Goal: Task Accomplishment & Management: Use online tool/utility

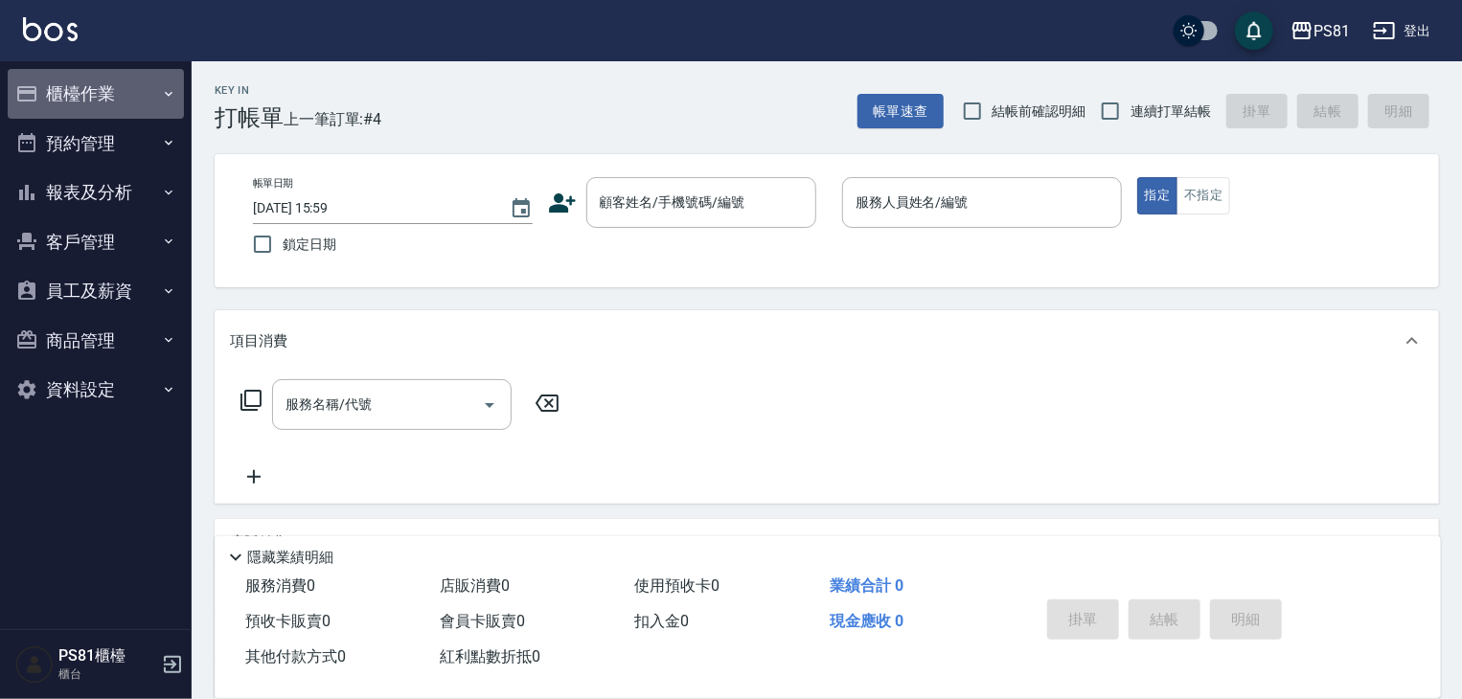
click at [89, 111] on button "櫃檯作業" at bounding box center [96, 94] width 176 height 50
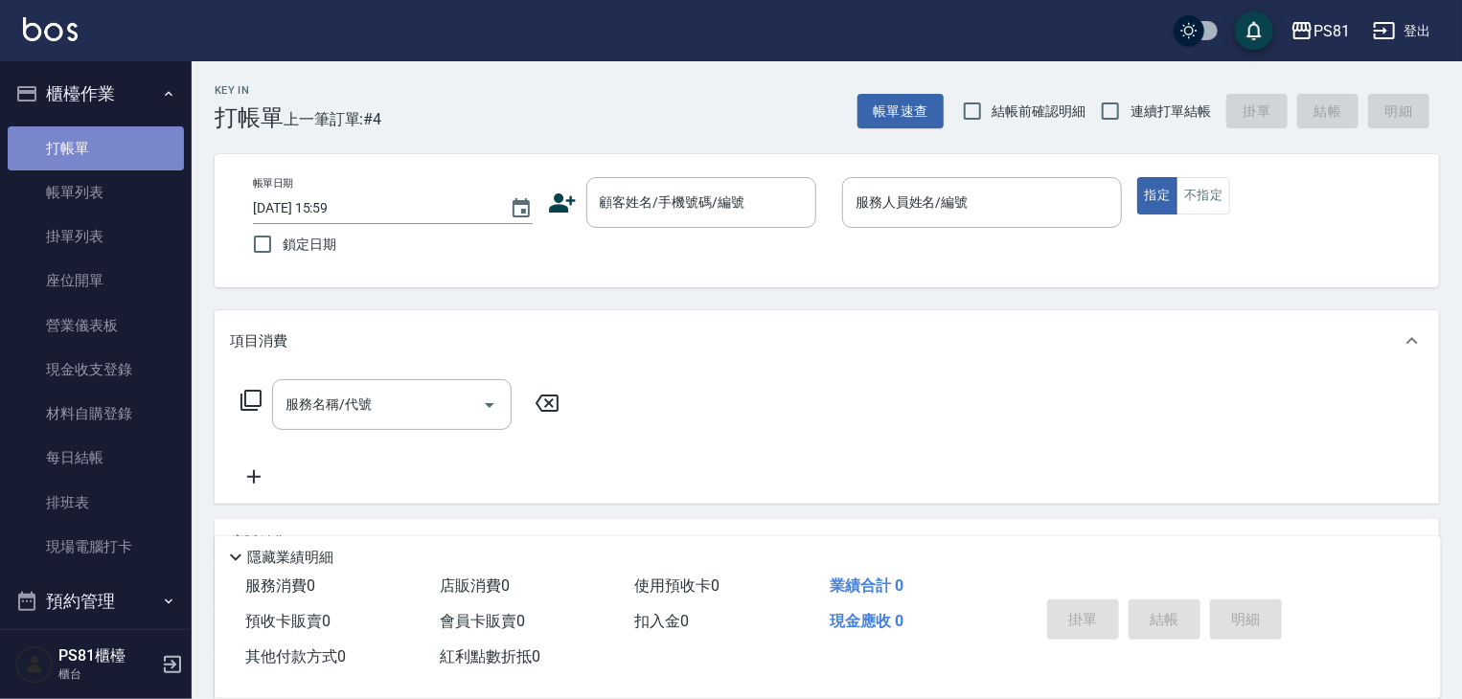
click at [100, 158] on link "打帳單" at bounding box center [96, 148] width 176 height 44
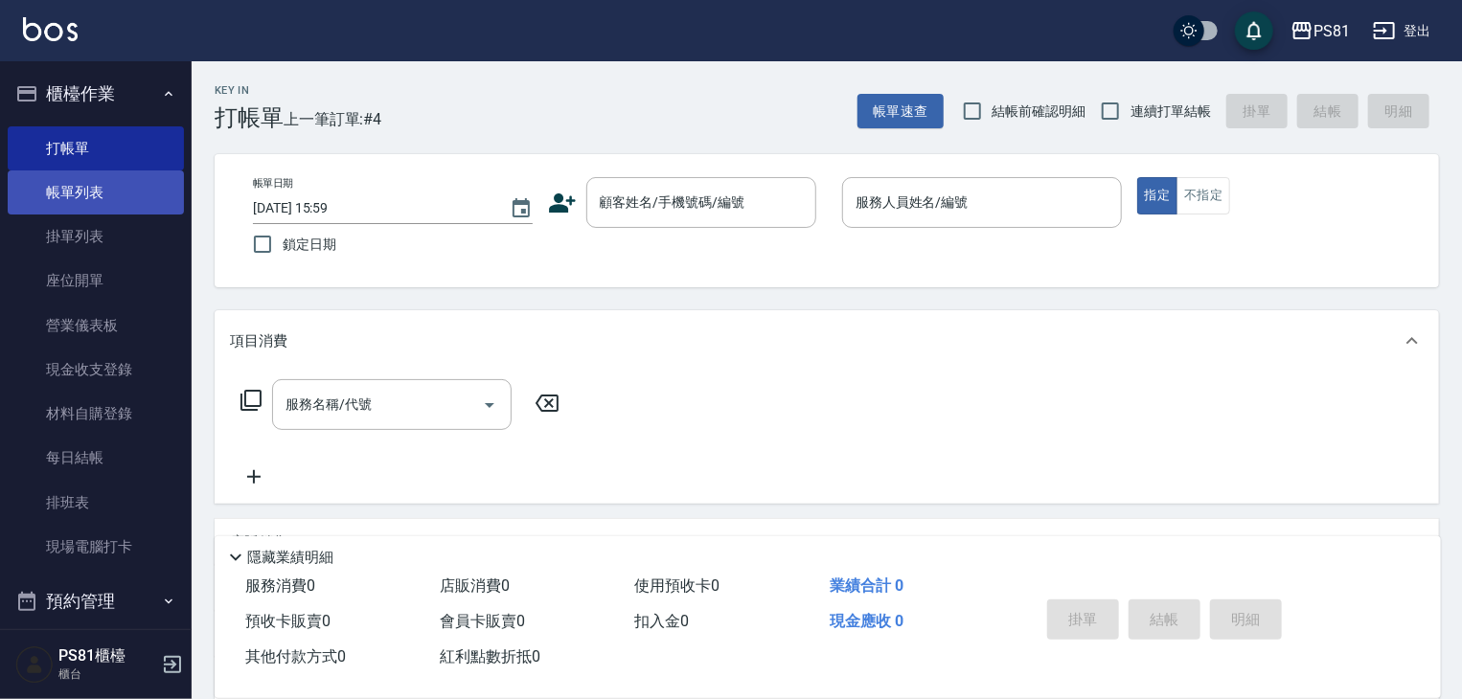
click at [92, 194] on link "帳單列表" at bounding box center [96, 193] width 176 height 44
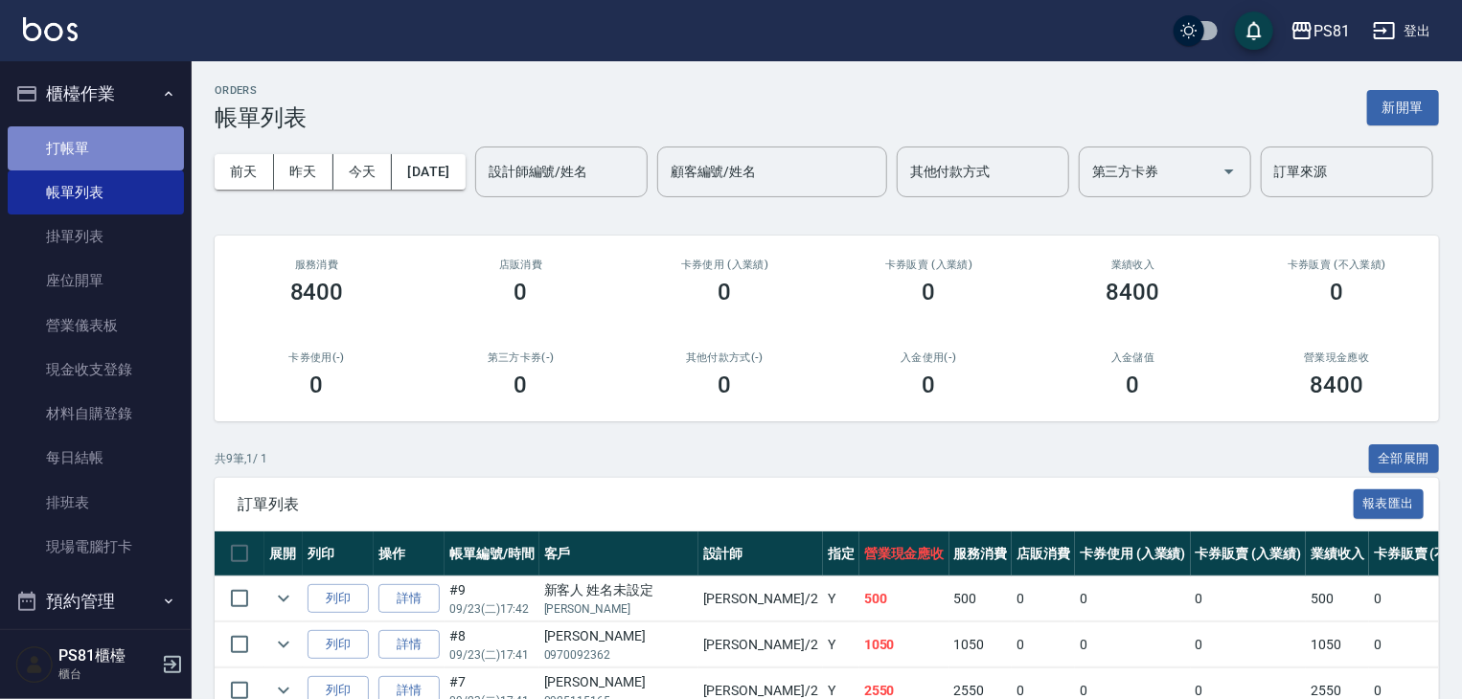
click at [102, 161] on link "打帳單" at bounding box center [96, 148] width 176 height 44
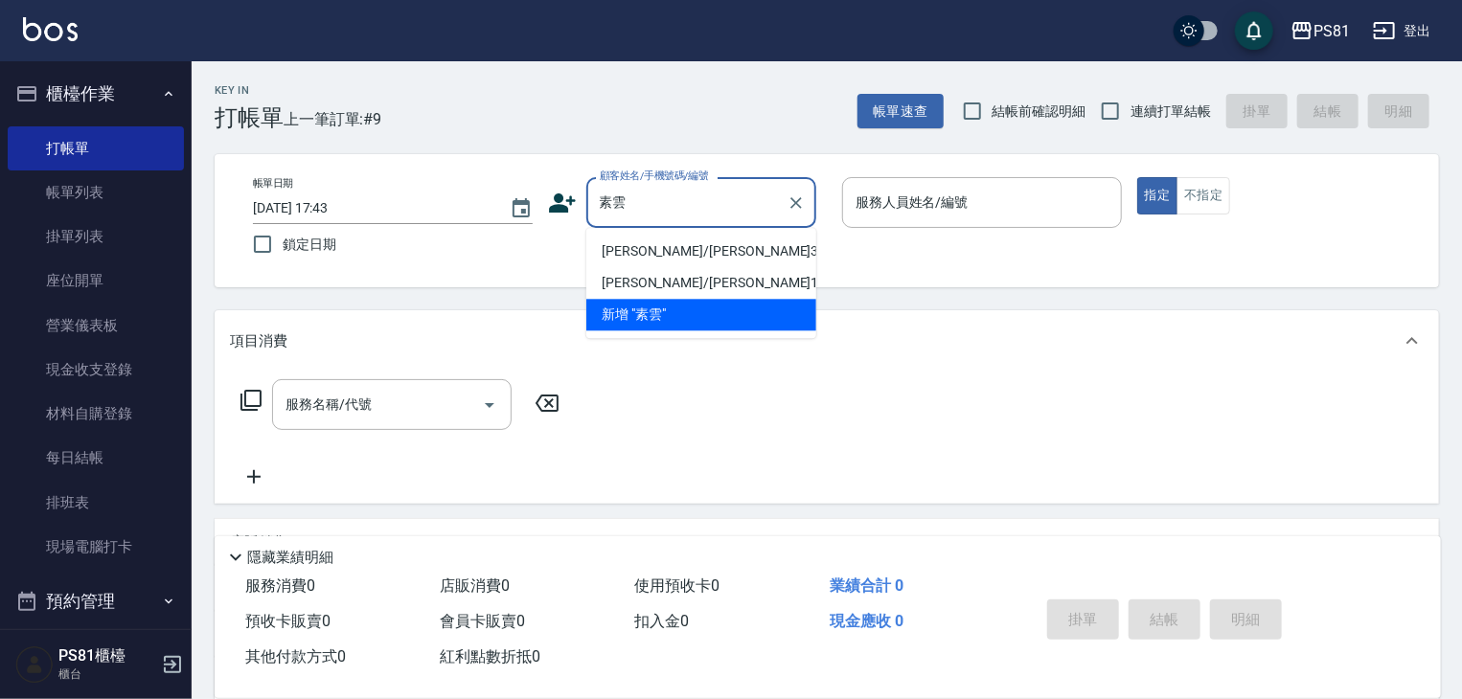
click at [709, 251] on li "[PERSON_NAME]/[PERSON_NAME]3291/3291" at bounding box center [701, 252] width 230 height 32
type input "[PERSON_NAME]/[PERSON_NAME]3291/3291"
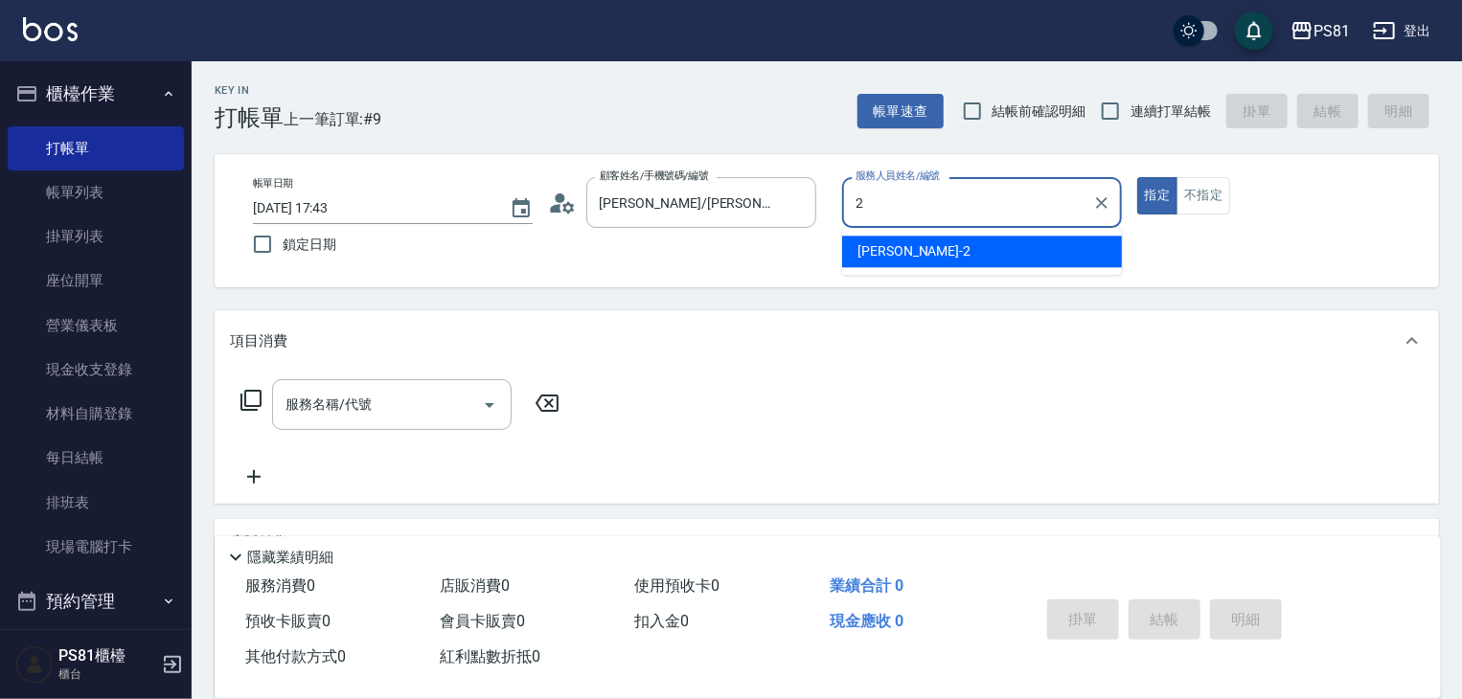
type input "采蓮-2"
type button "true"
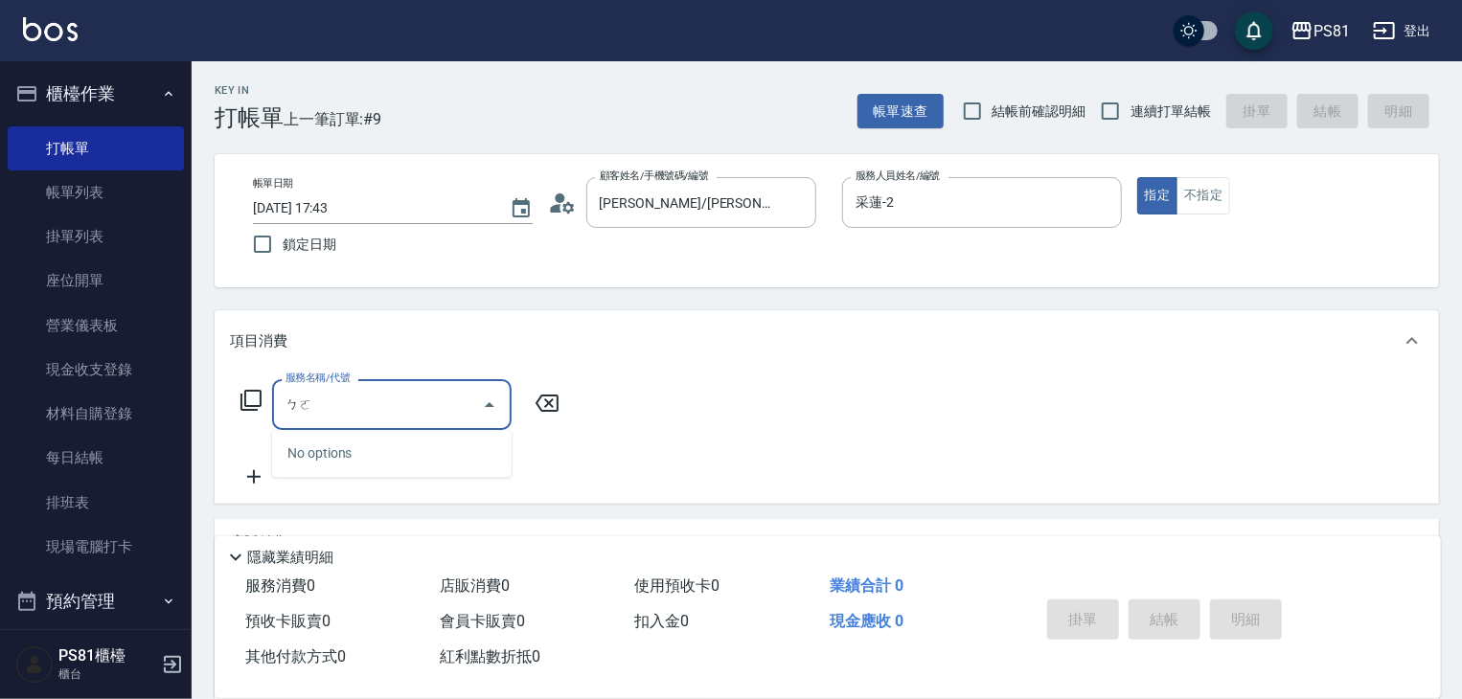
type input "播"
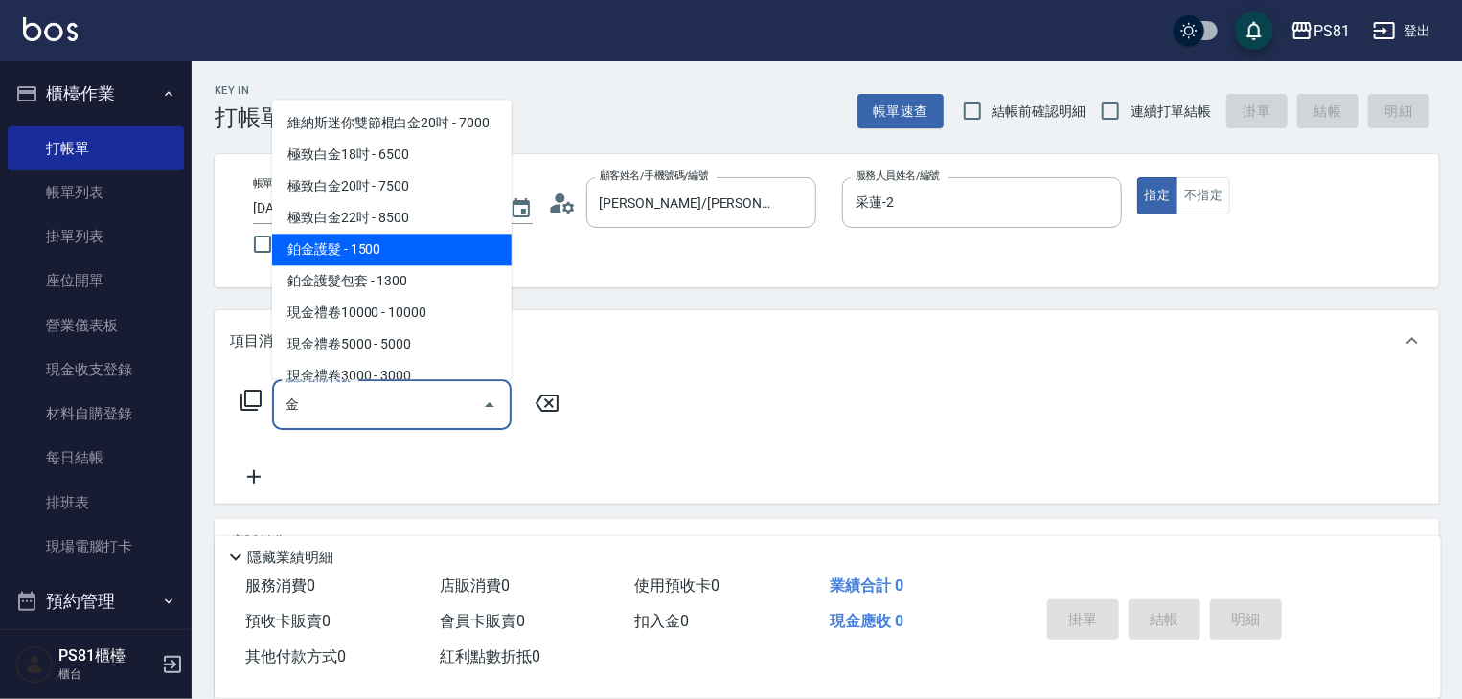
click at [439, 262] on span "鉑金護髮 - 1500" at bounding box center [391, 250] width 239 height 32
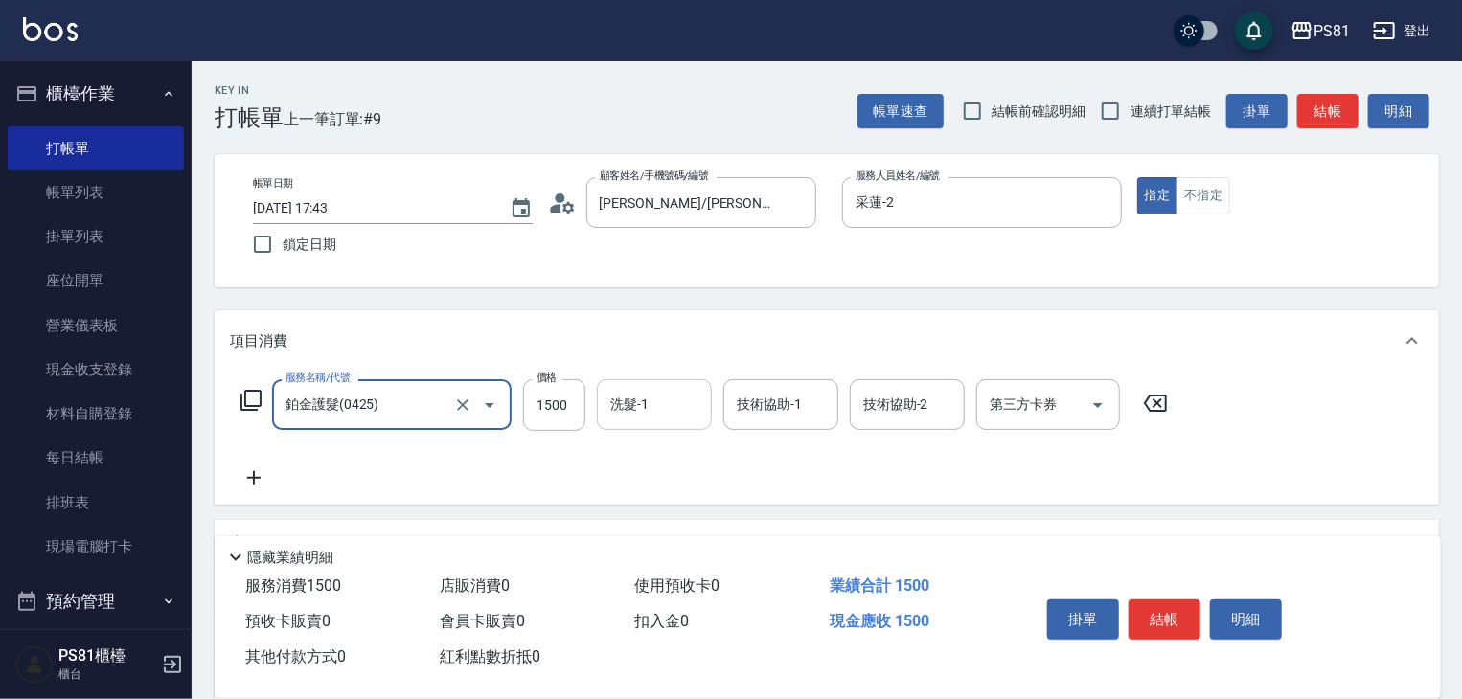
type input "鉑金護髮(0425)"
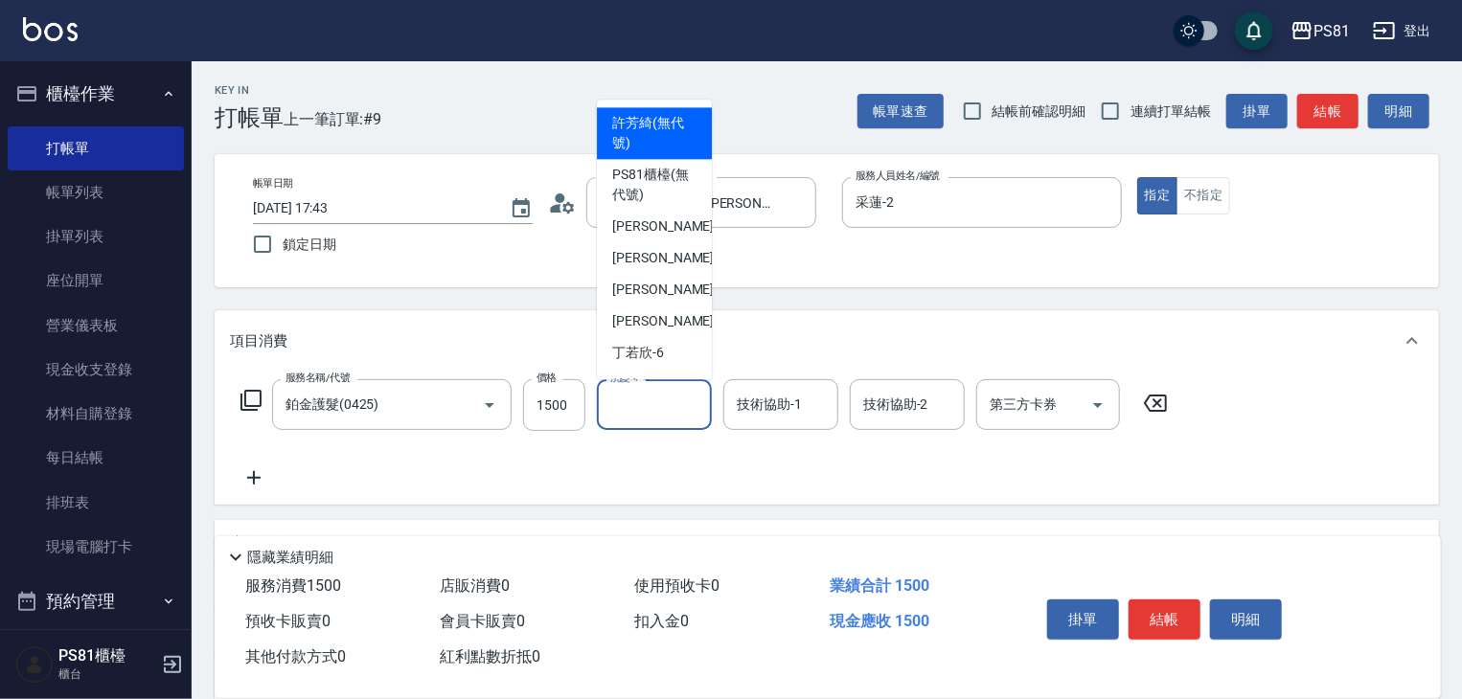
click at [649, 420] on input "洗髮-1" at bounding box center [654, 405] width 98 height 34
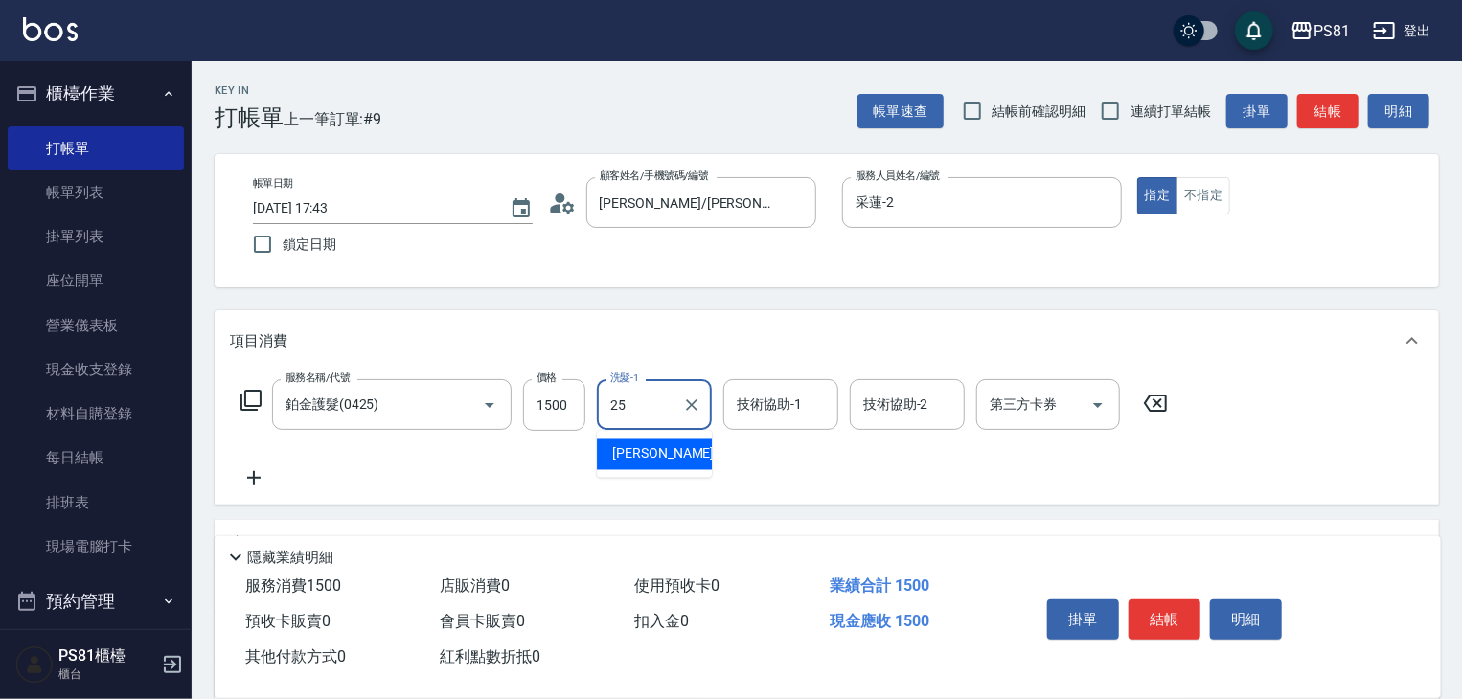
type input "妮可-25"
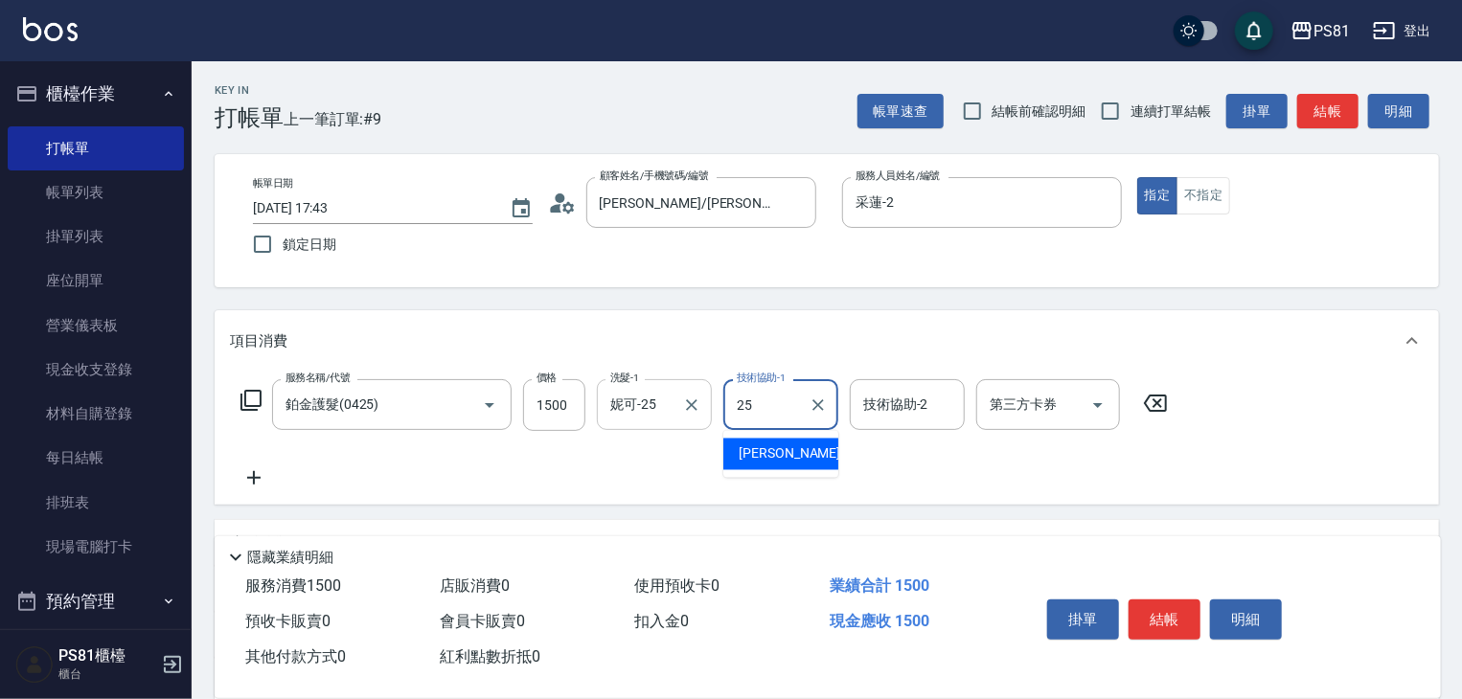
type input "妮可-25"
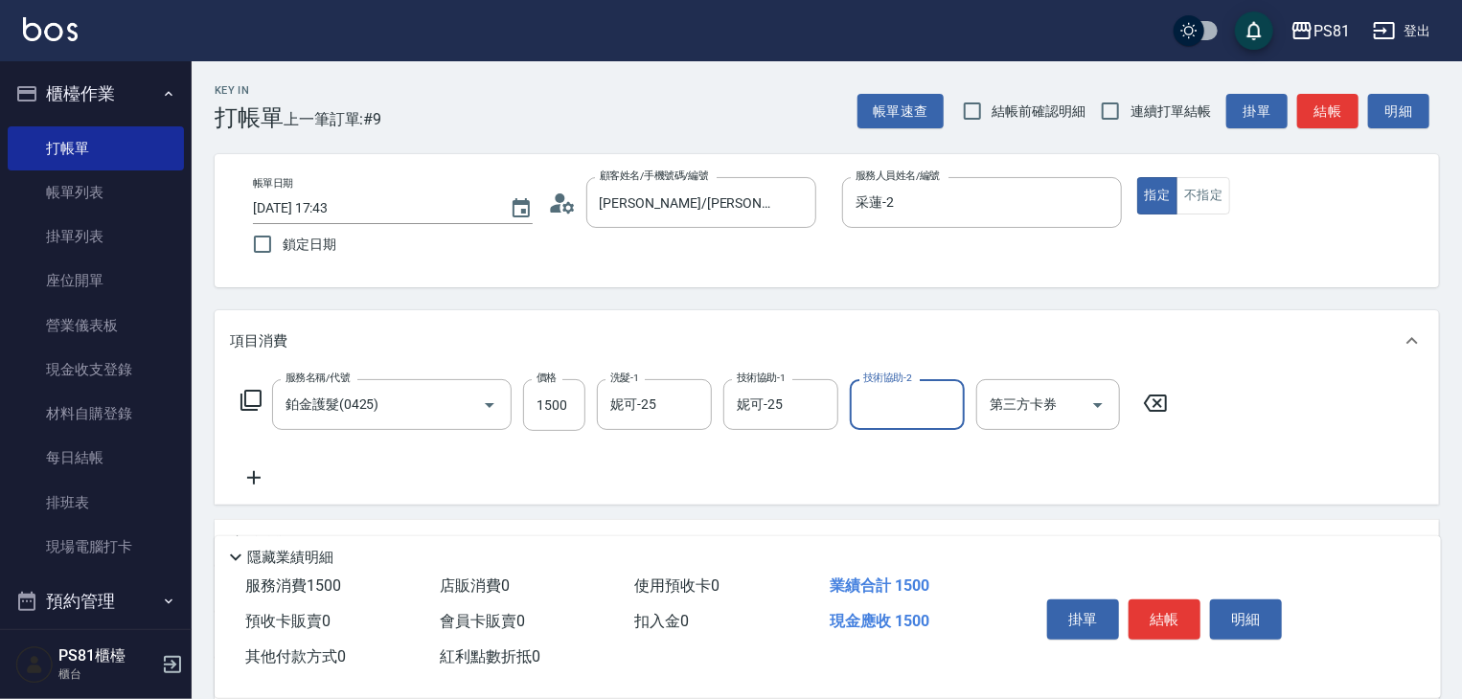
click at [780, 468] on div "服務名稱/代號 鉑金護髮(0425) 服務名稱/代號 價格 1500 價格 洗髮-1 [PERSON_NAME]-25 洗髮-1 技術協助-1 [PERSON…" at bounding box center [704, 434] width 949 height 110
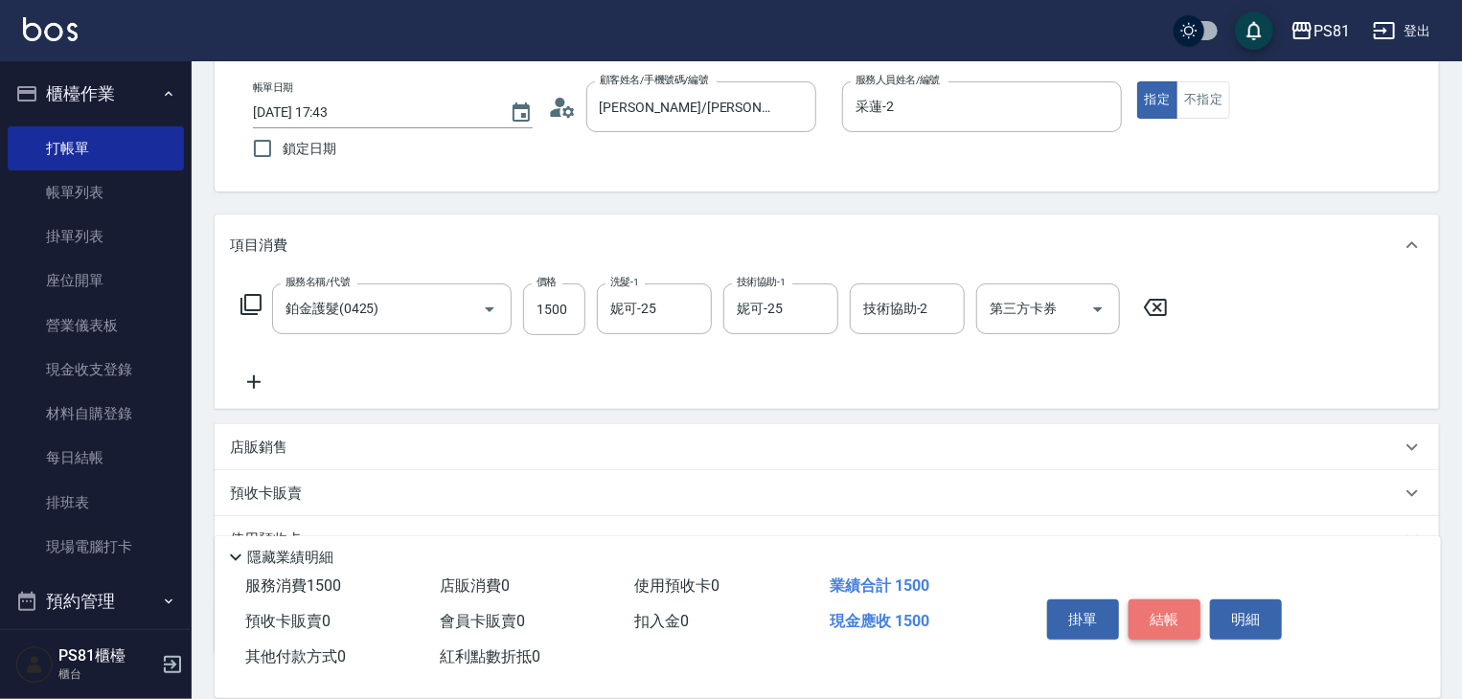
click at [1166, 615] on button "結帳" at bounding box center [1164, 620] width 72 height 40
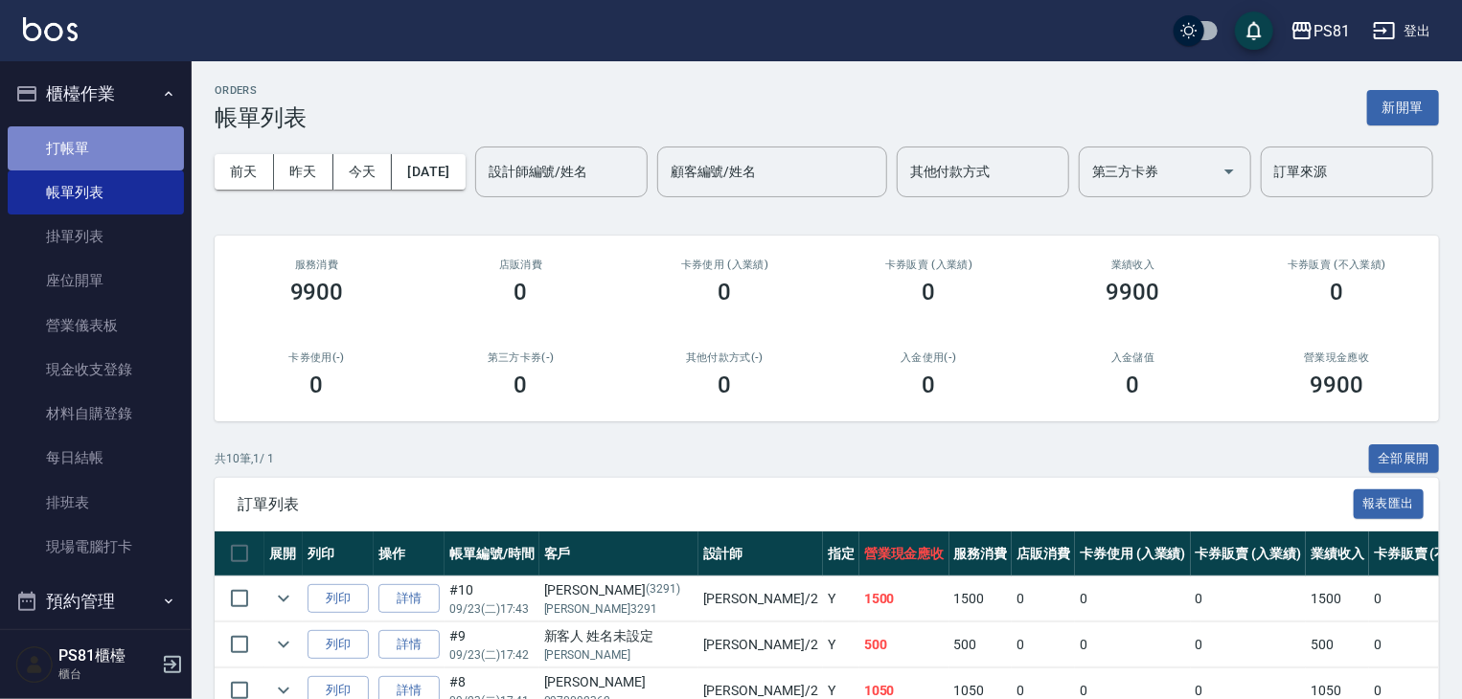
click at [130, 138] on link "打帳單" at bounding box center [96, 148] width 176 height 44
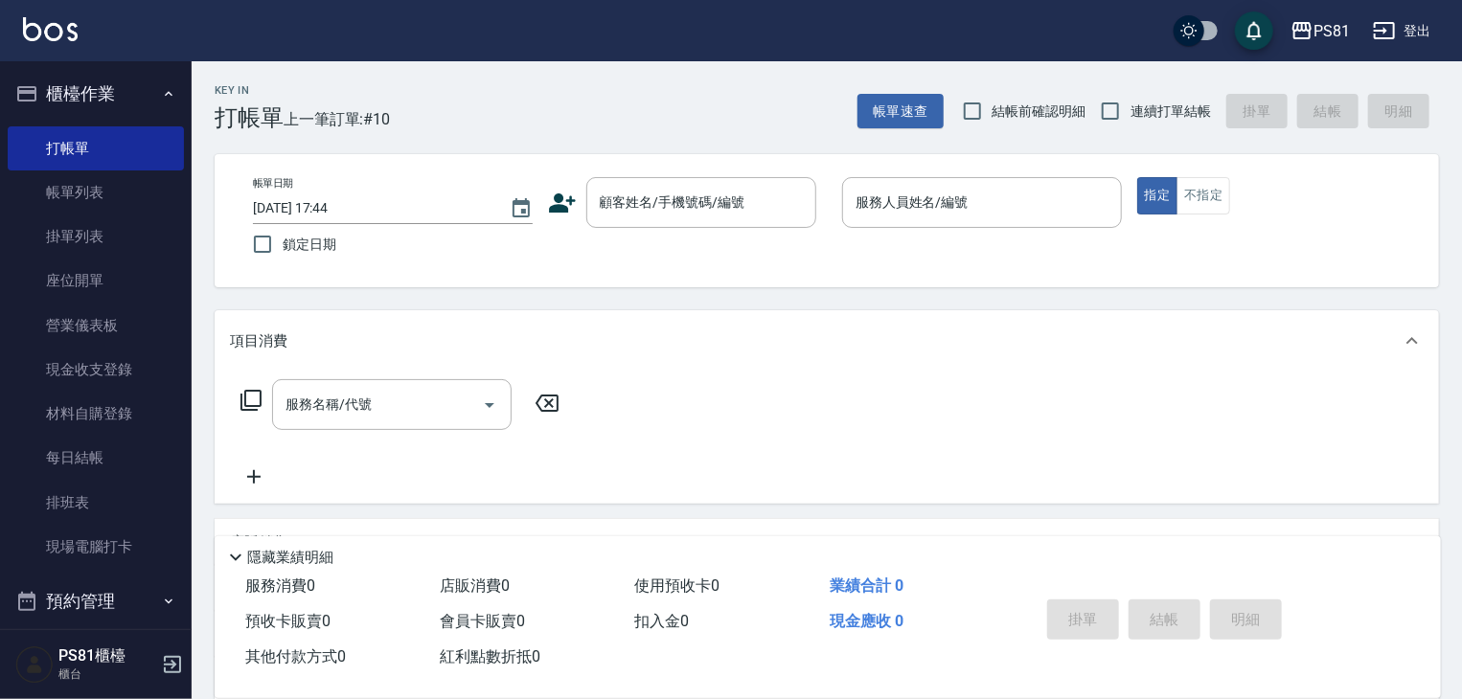
click at [621, 231] on div "帳單日期 [DATE] 17:44 鎖定日期 顧客姓名/手機號碼/編號 顧客姓名/手機號碼/編號 服務人員姓名/編號 服務人員姓名/編號 指定 不指定" at bounding box center [827, 220] width 1178 height 87
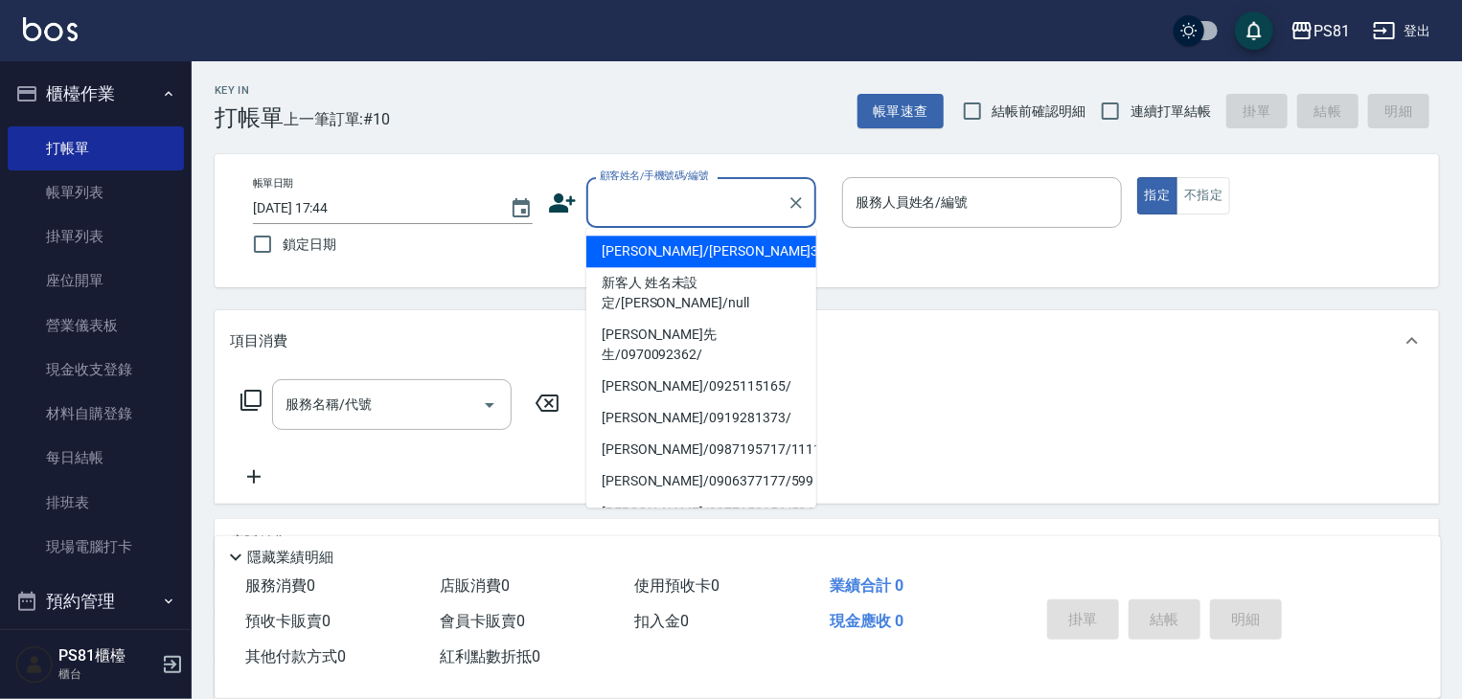
click at [616, 200] on input "顧客姓名/手機號碼/編號" at bounding box center [687, 203] width 184 height 34
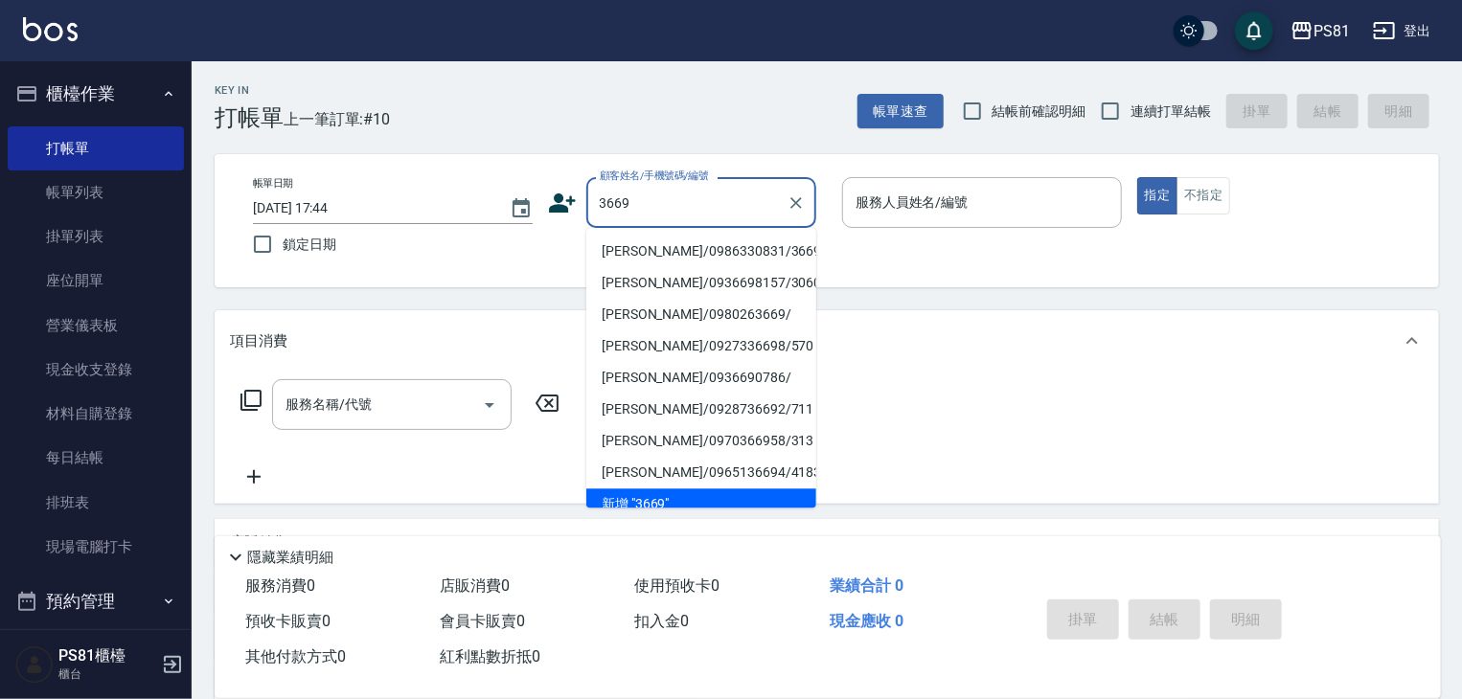
type input "[PERSON_NAME]/0986330831/3669"
type input "采蓮-2"
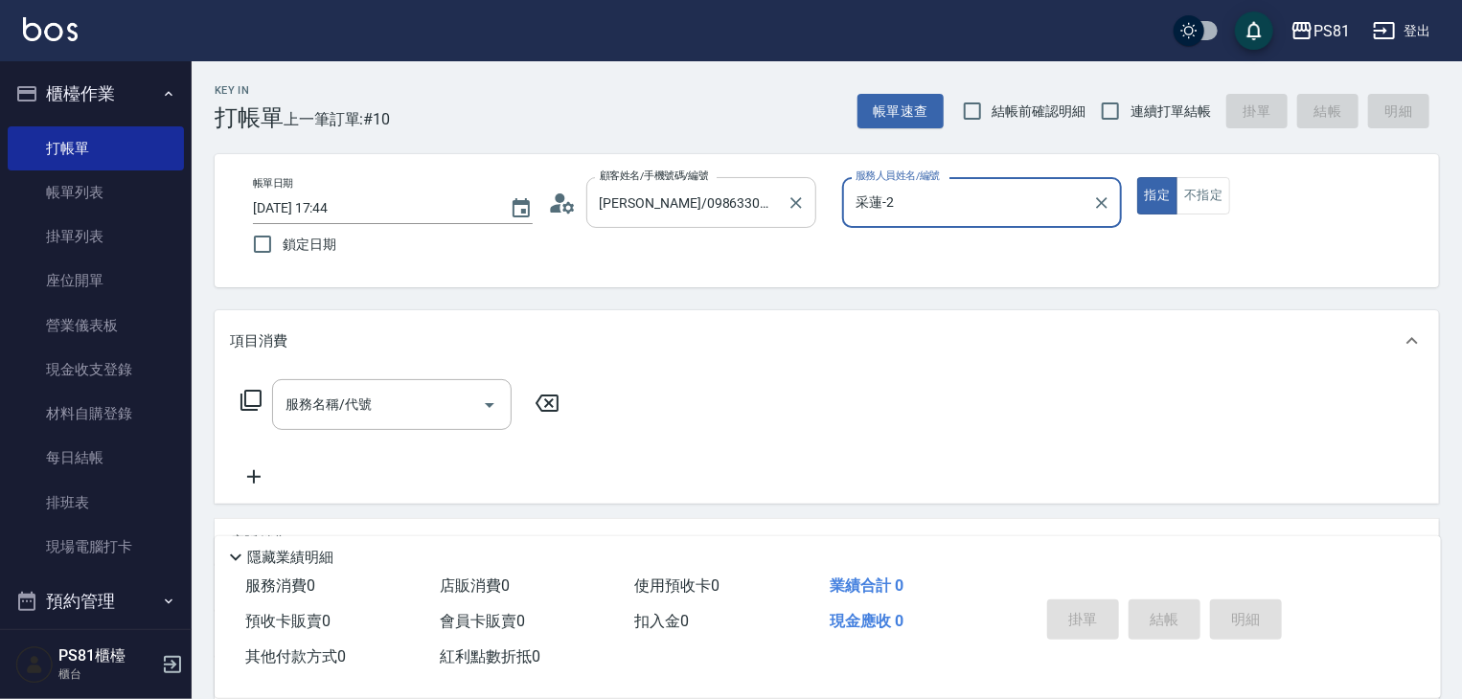
click at [1137, 177] on button "指定" at bounding box center [1157, 195] width 41 height 37
type button "true"
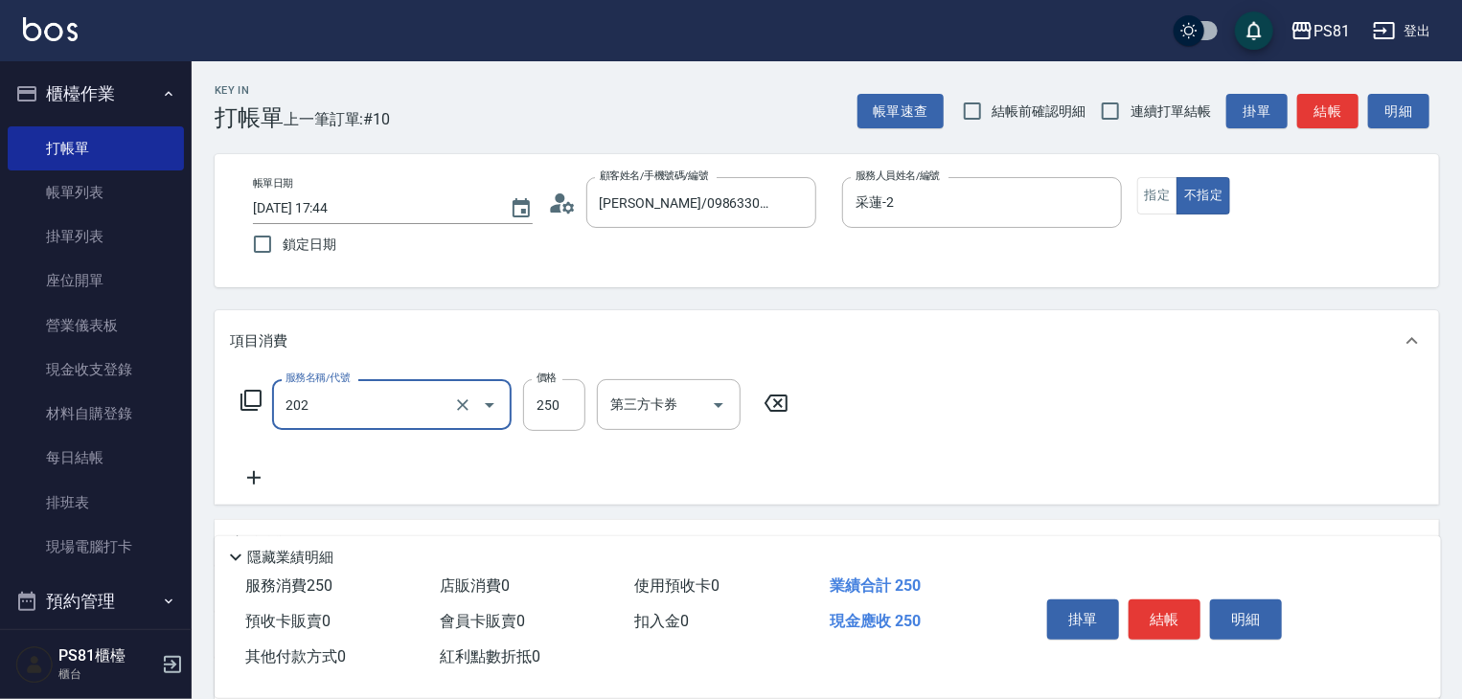
type input "單剪250(202)"
drag, startPoint x: 1100, startPoint y: 438, endPoint x: 1104, endPoint y: 449, distance: 12.1
click at [1101, 444] on div "服務名稱/代號 單剪250(202) 服務名稱/代號 價格 250 價格 第三方卡券 第三方卡券" at bounding box center [827, 438] width 1224 height 133
click at [1158, 607] on button "結帳" at bounding box center [1164, 620] width 72 height 40
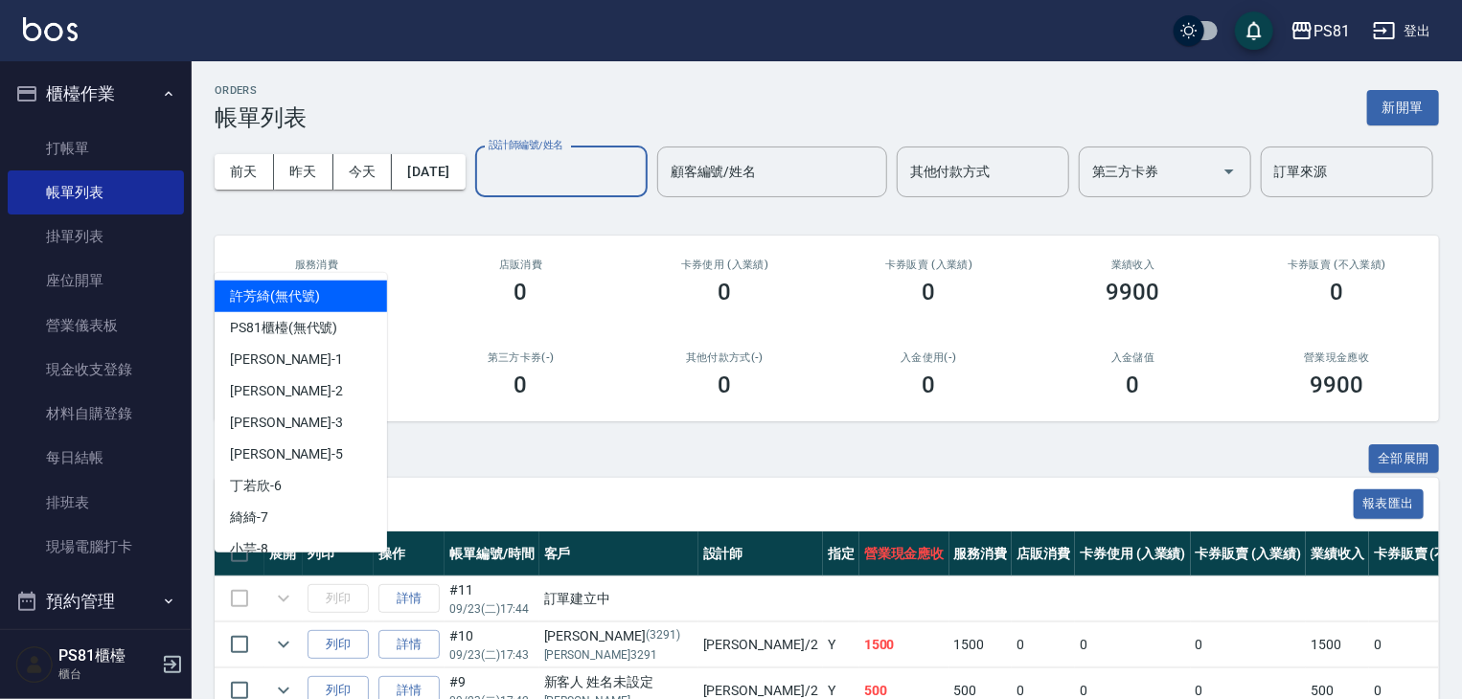
click at [484, 189] on input "設計師編號/姓名" at bounding box center [561, 172] width 155 height 34
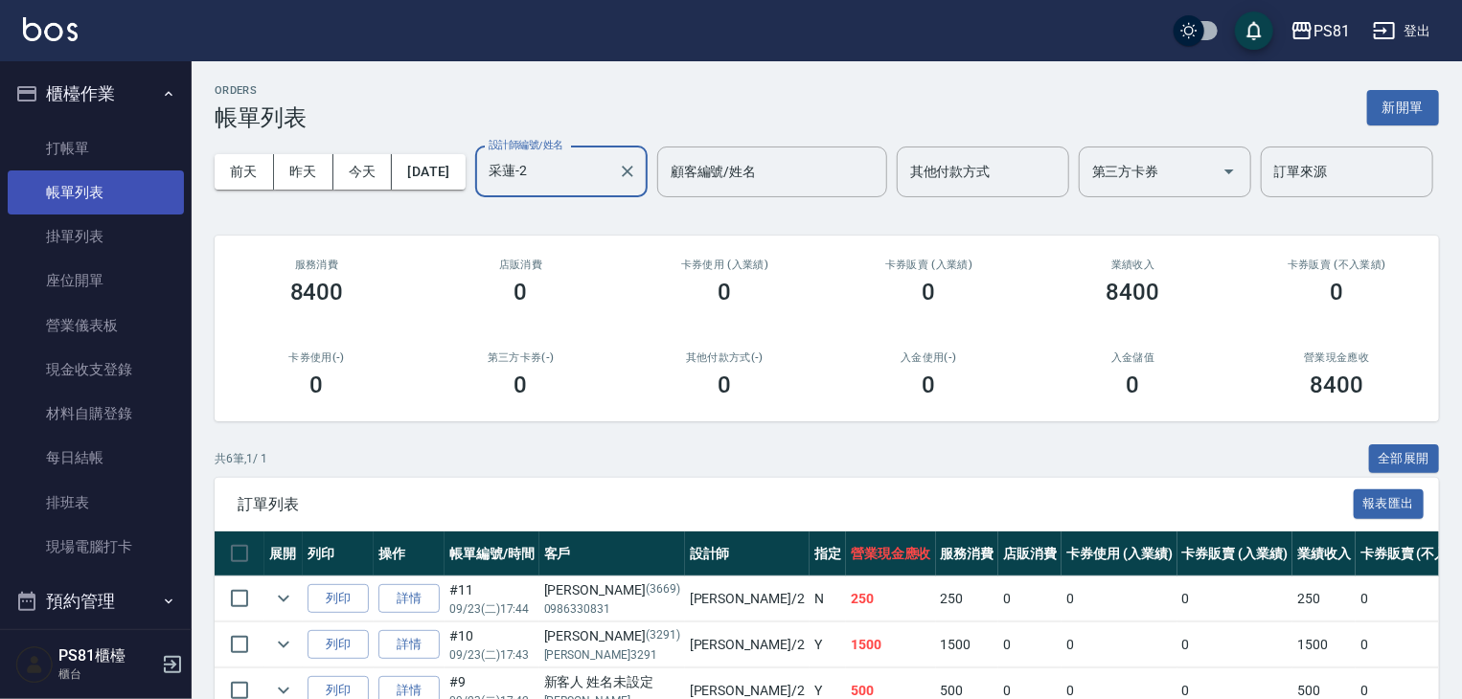
type input "采蓮-2"
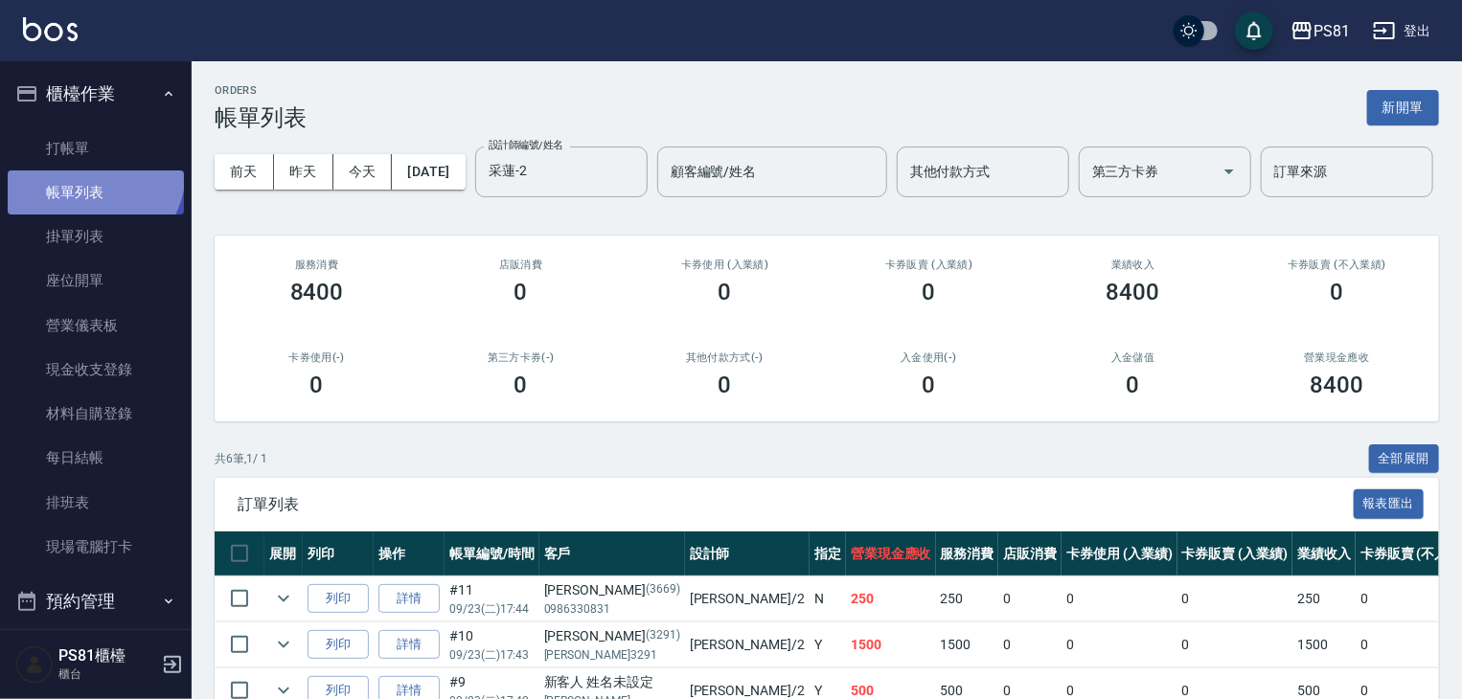
click at [85, 171] on link "帳單列表" at bounding box center [96, 193] width 176 height 44
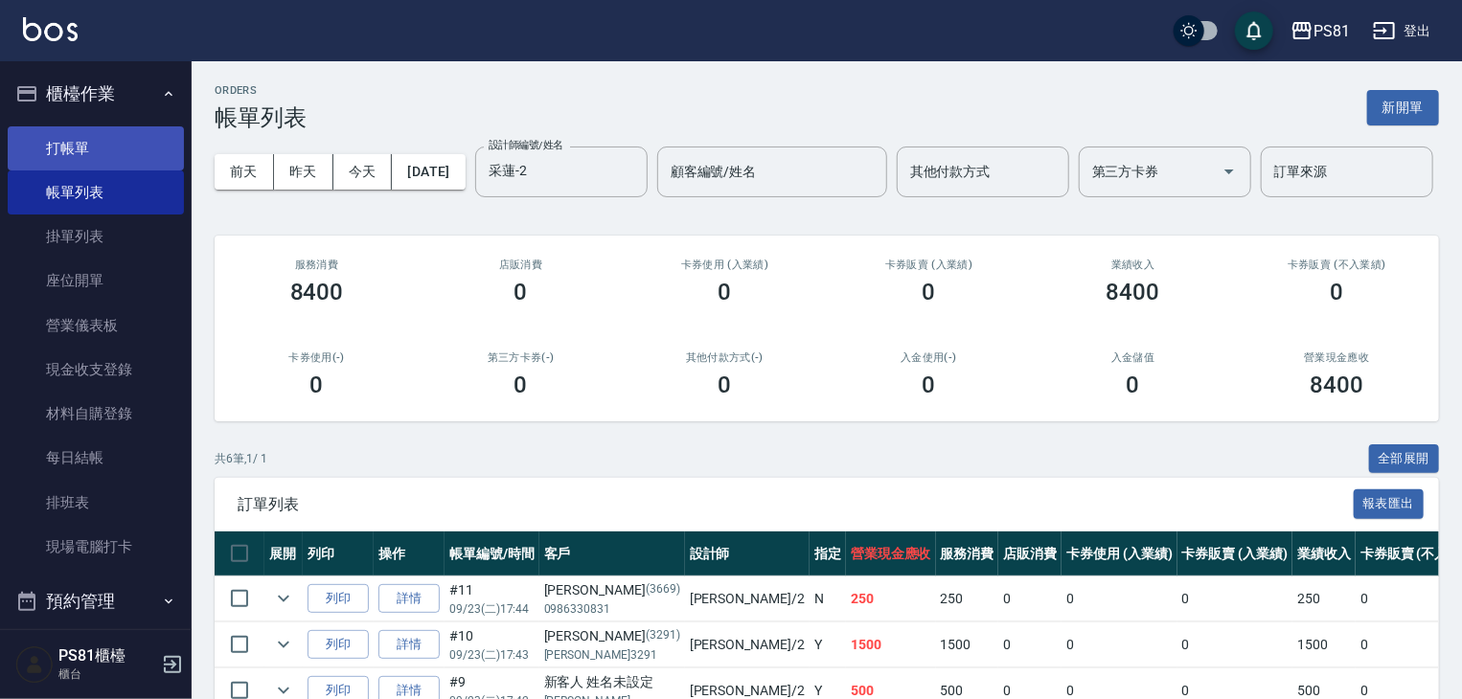
click at [54, 149] on link "打帳單" at bounding box center [96, 148] width 176 height 44
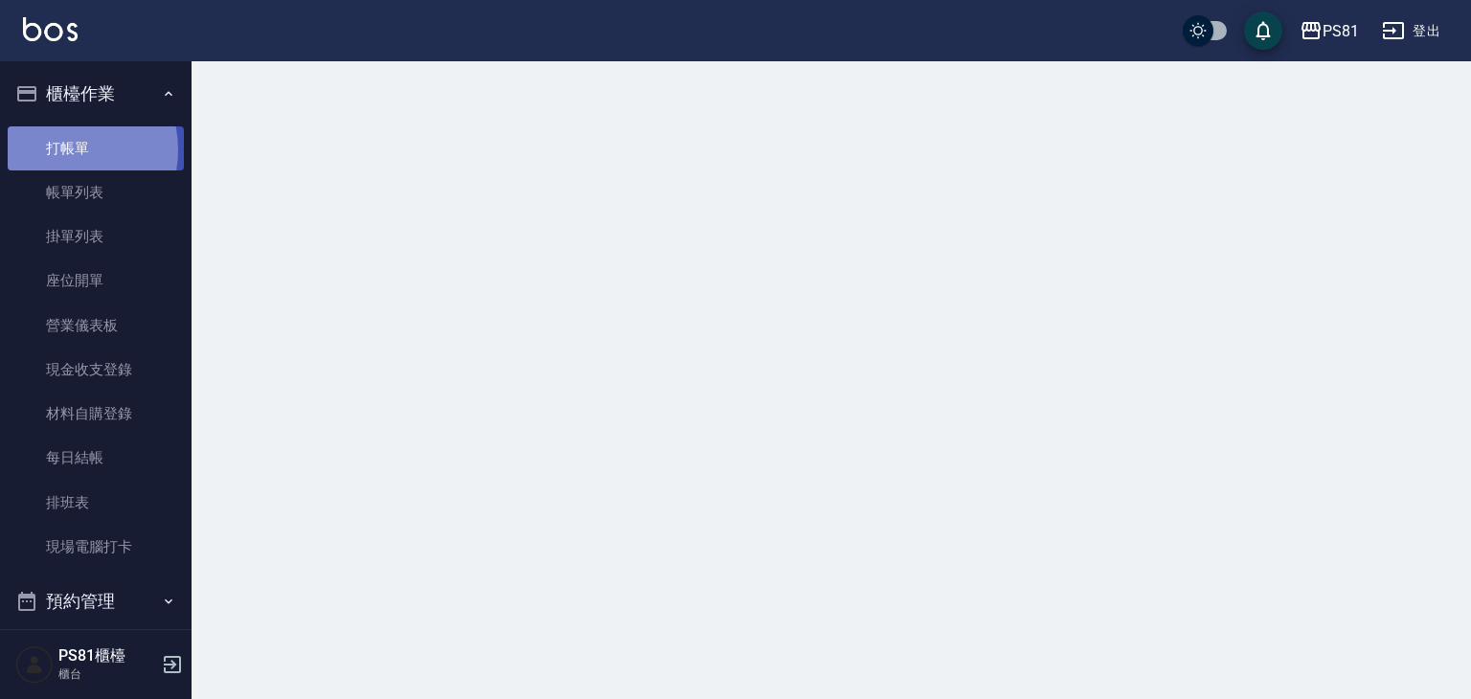
click at [54, 149] on link "打帳單" at bounding box center [96, 148] width 176 height 44
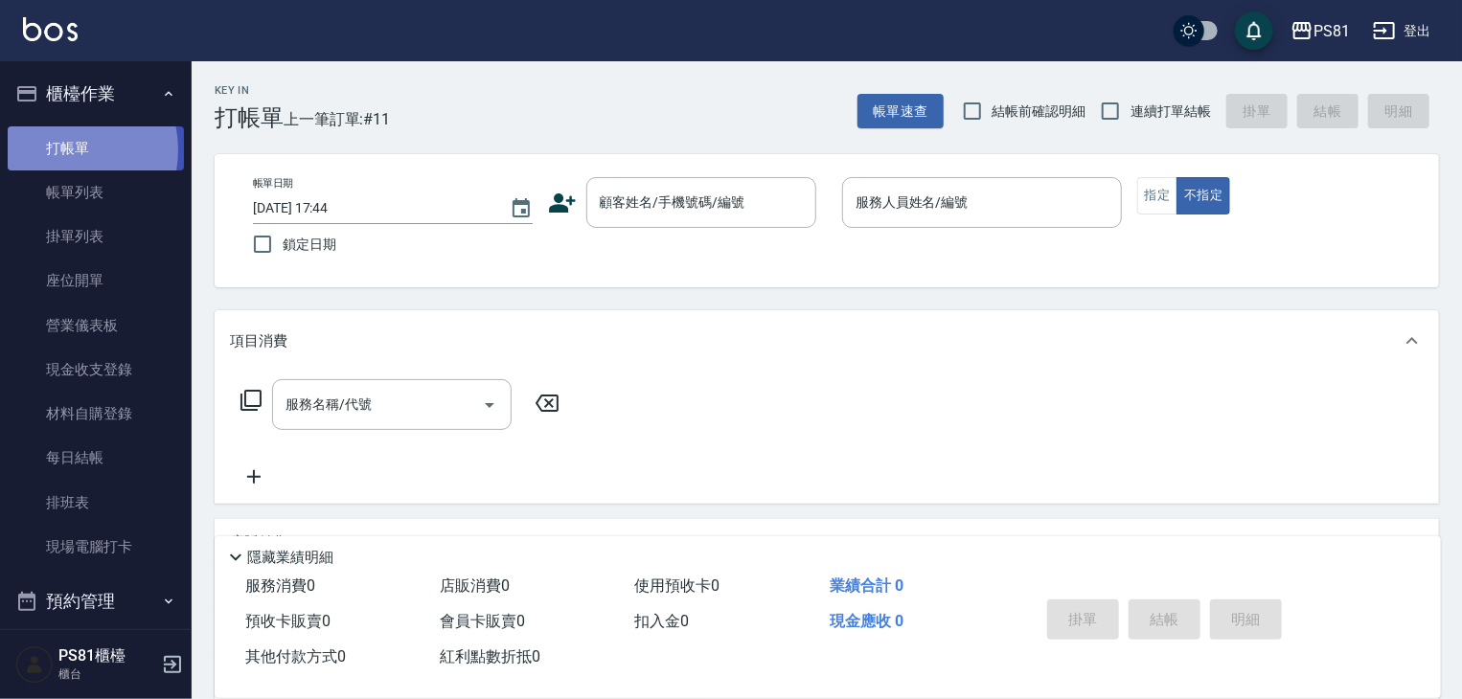
click at [54, 149] on link "打帳單" at bounding box center [96, 148] width 176 height 44
click at [1134, 392] on div "服務名稱/代號 服務名稱/代號" at bounding box center [827, 438] width 1224 height 132
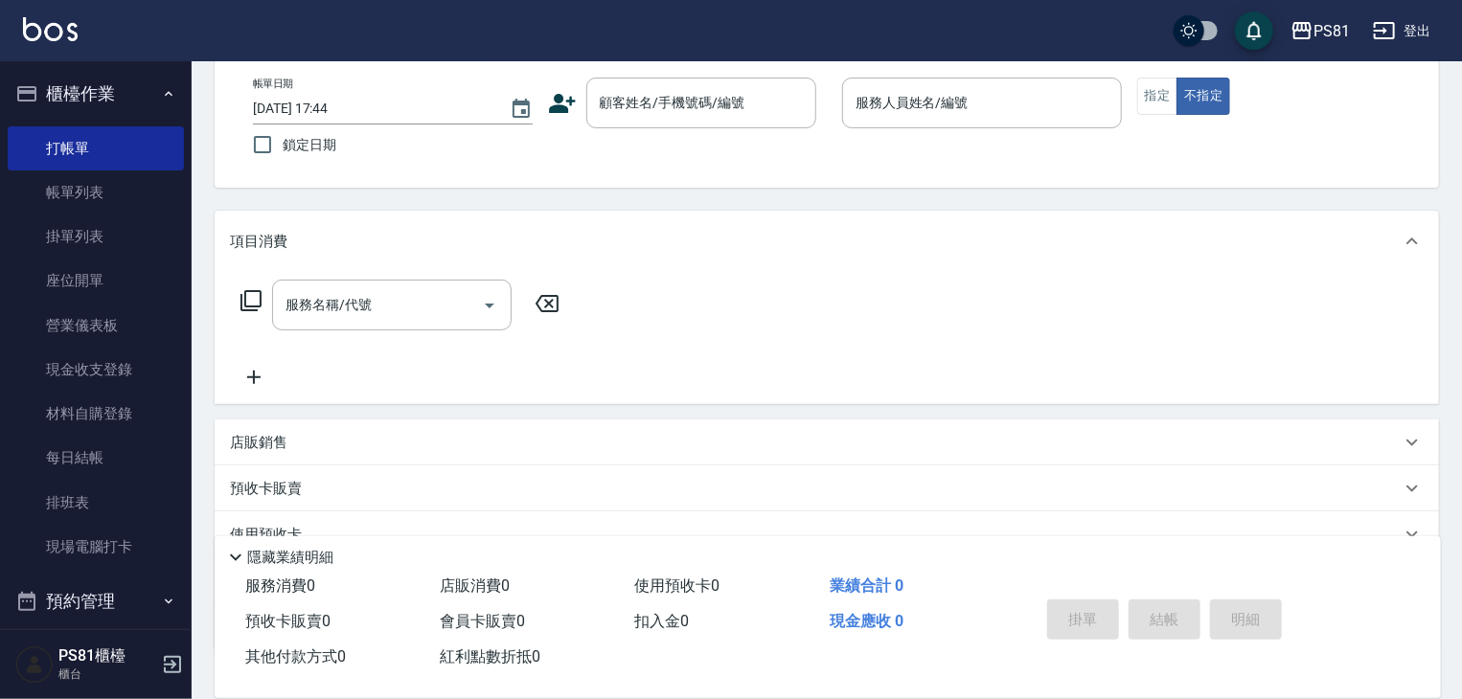
scroll to position [192, 0]
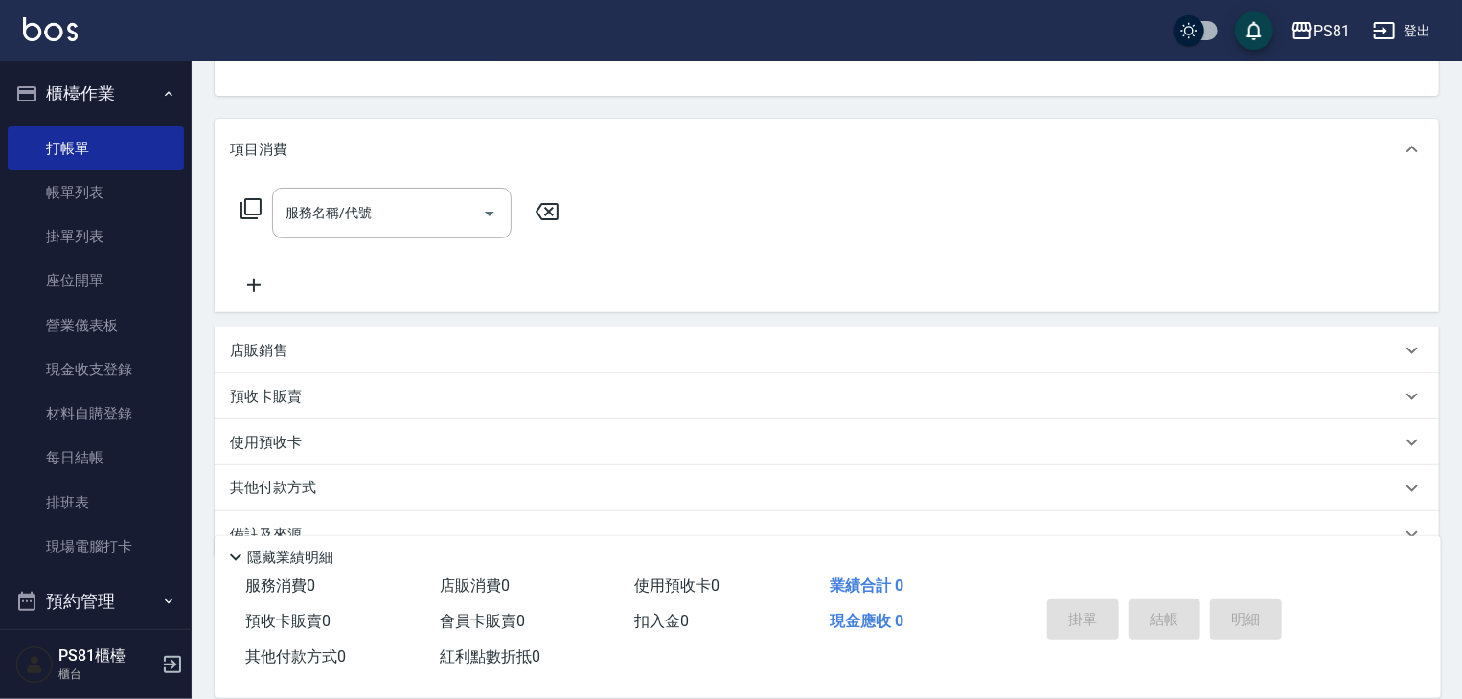
click at [1311, 284] on div "服務名稱/代號 服務名稱/代號" at bounding box center [827, 246] width 1224 height 132
click at [84, 506] on link "排班表" at bounding box center [96, 503] width 176 height 44
